Goal: Complete application form

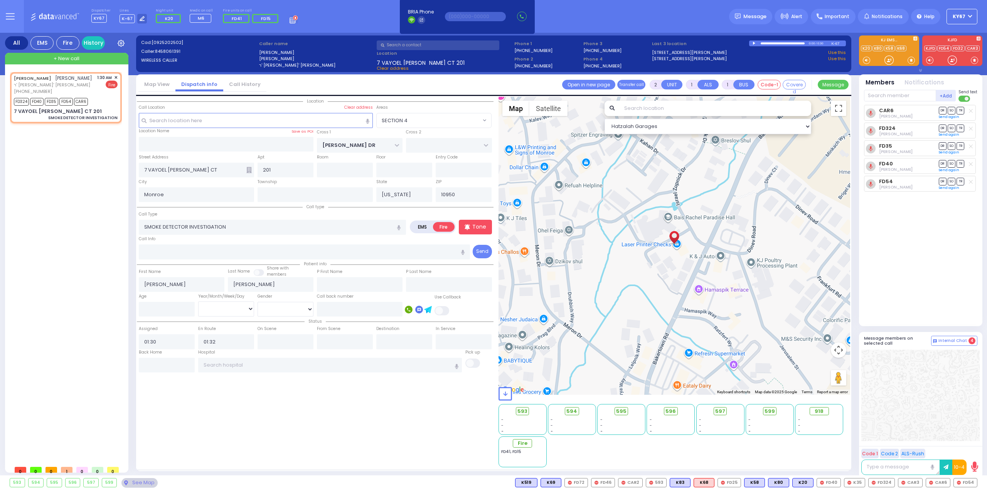
select select "SECTION 4"
select select
click at [116, 76] on span "✕" at bounding box center [115, 77] width 3 height 7
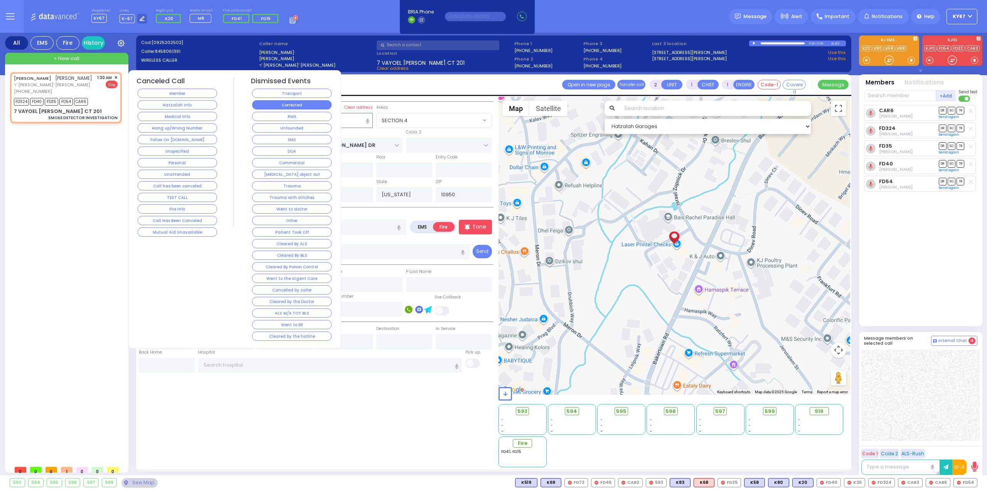
click at [295, 106] on button "Corrected" at bounding box center [291, 104] width 79 height 9
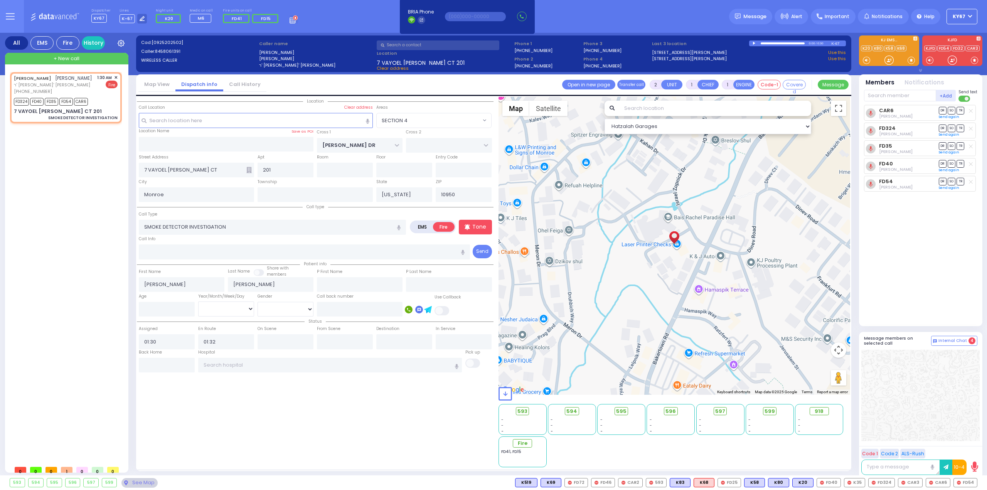
select select
radio input "true"
select select
